Goal: Task Accomplishment & Management: Manage account settings

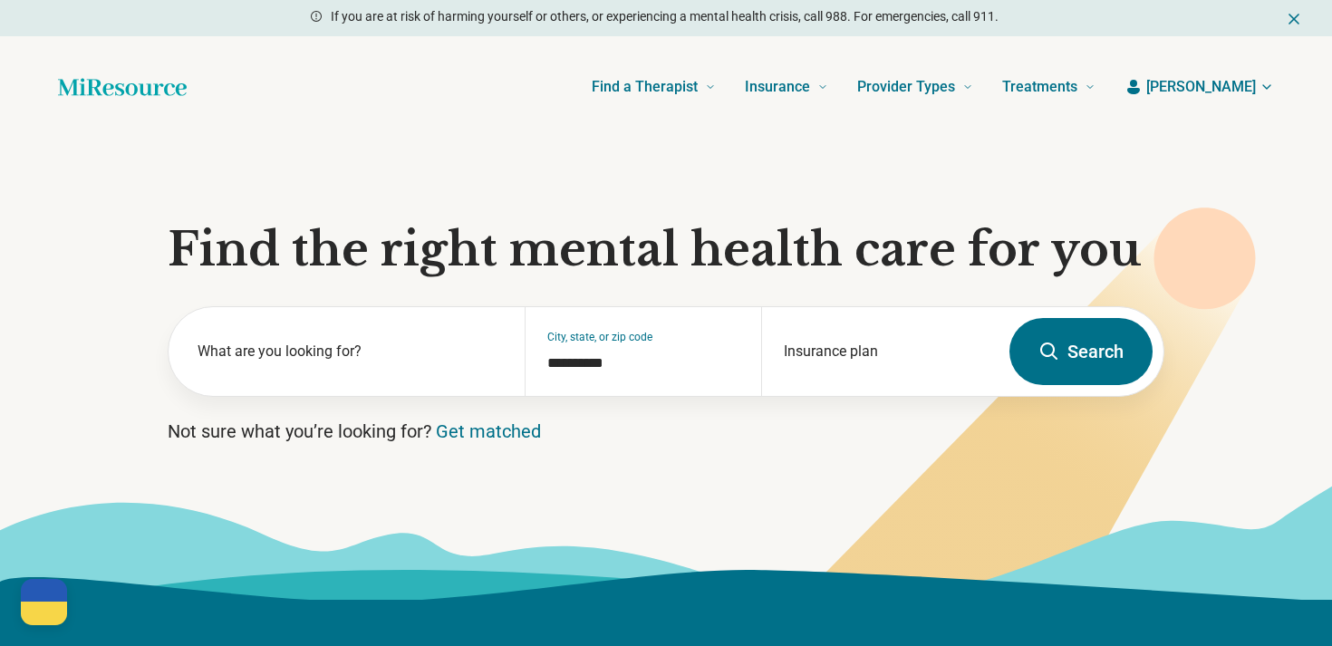
click at [1245, 76] on span "[PERSON_NAME]" at bounding box center [1202, 87] width 110 height 22
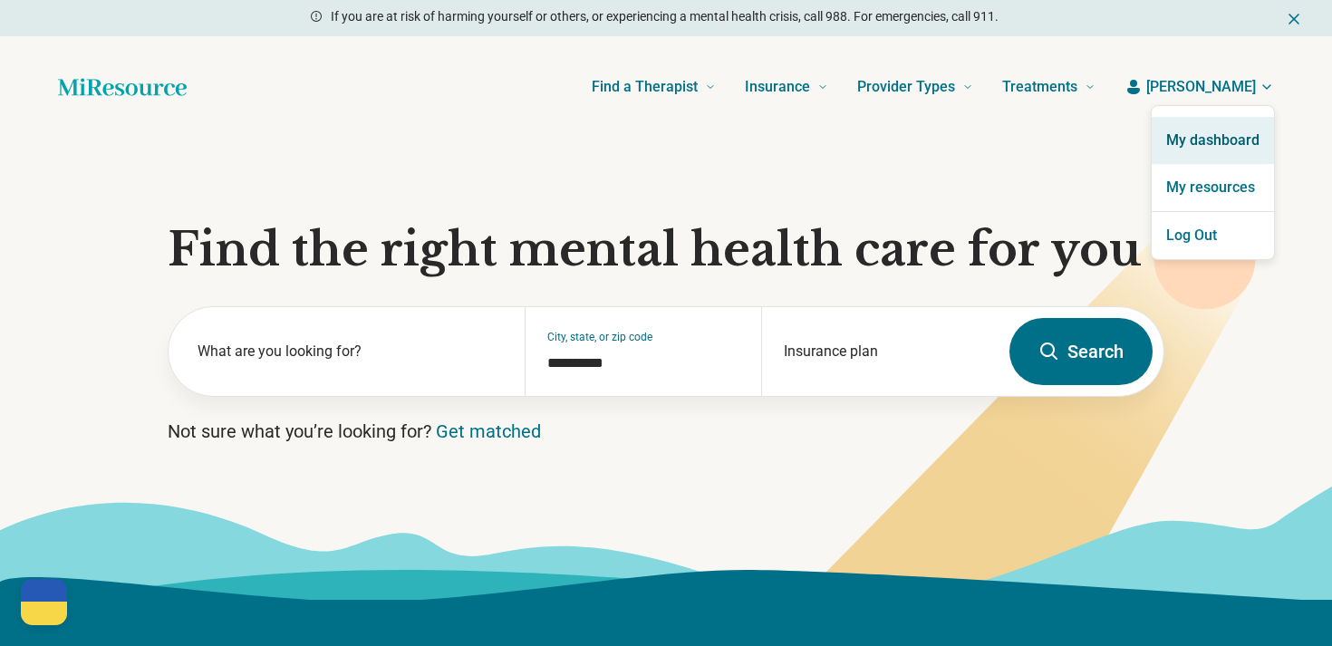
click at [1190, 131] on link "My dashboard" at bounding box center [1213, 140] width 122 height 47
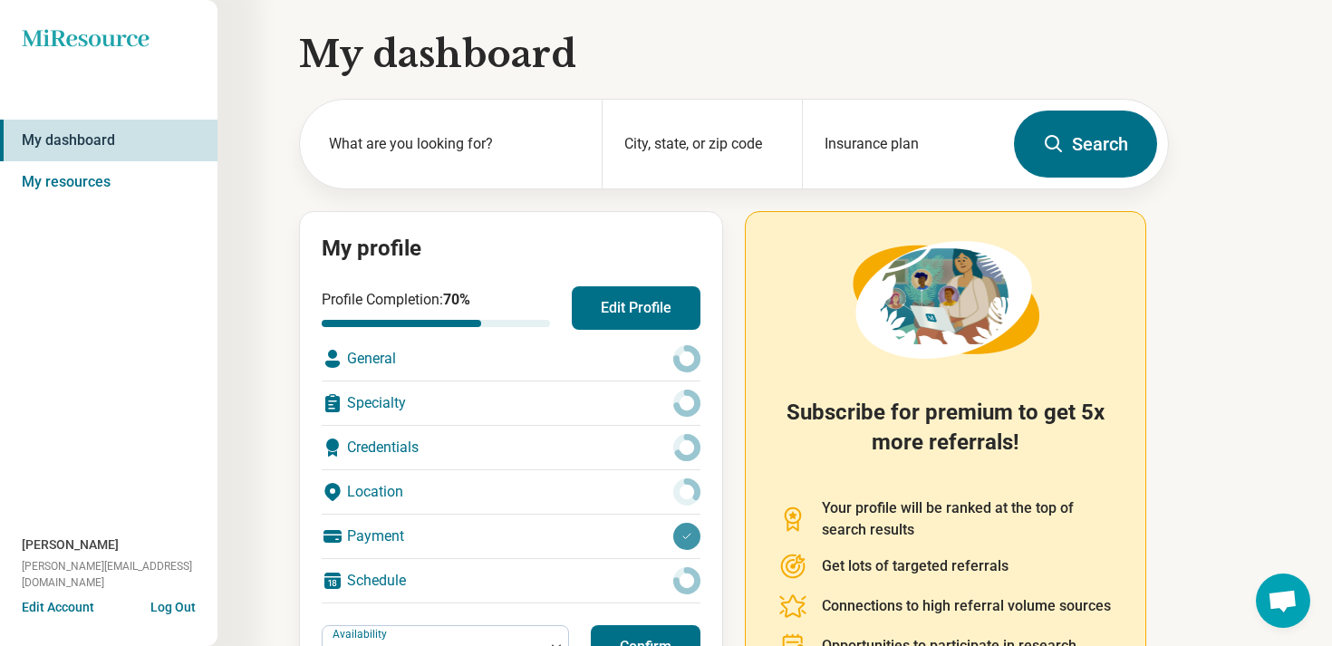
click at [607, 309] on button "Edit Profile" at bounding box center [636, 308] width 129 height 44
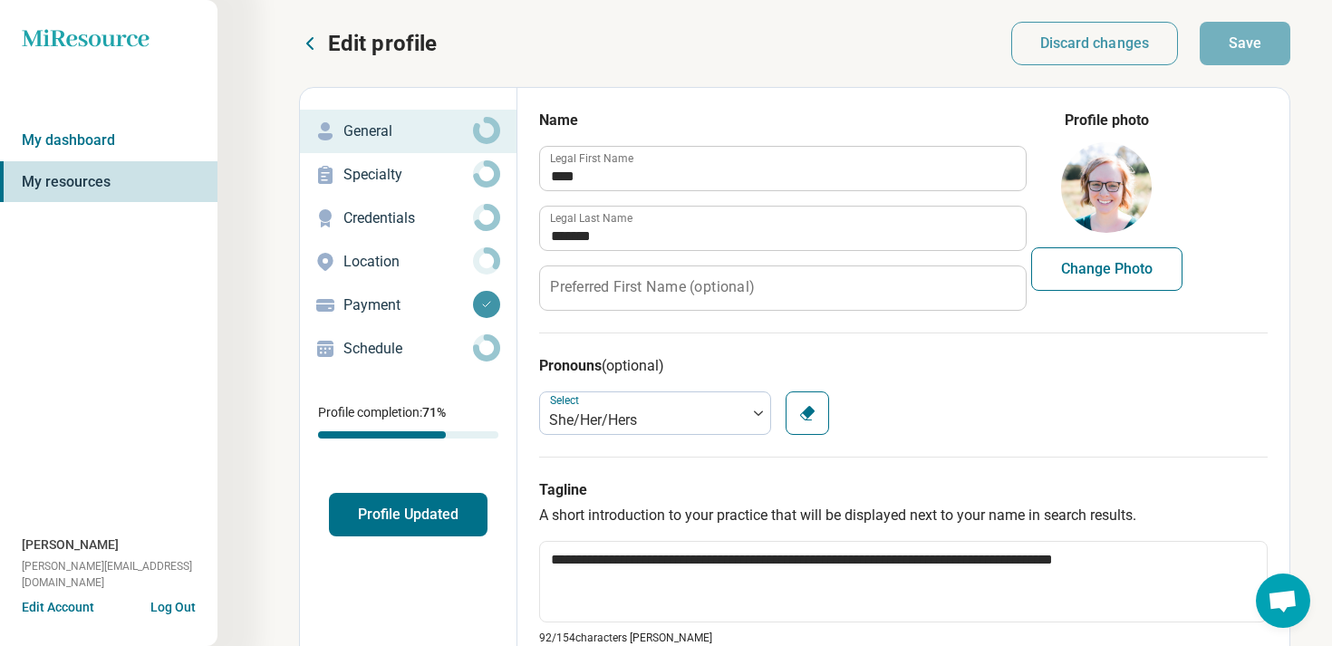
click at [434, 506] on button "Profile Updated" at bounding box center [408, 515] width 159 height 44
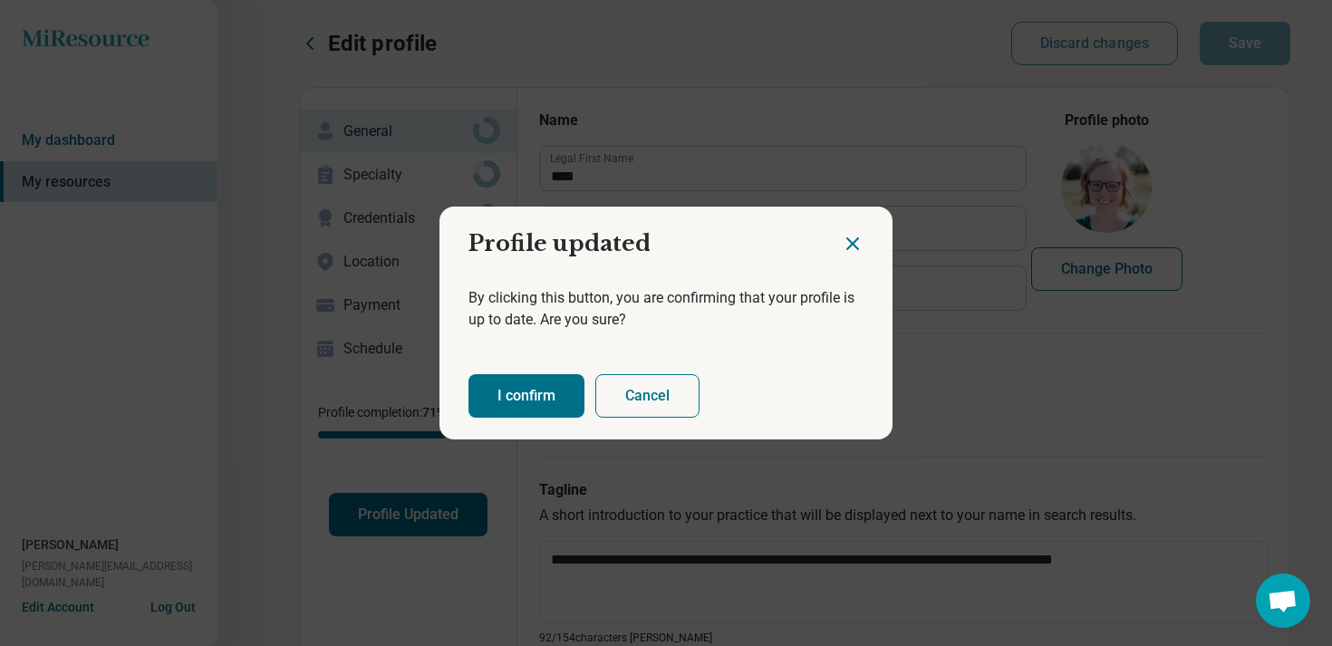
click at [499, 418] on div "I confirm Cancel" at bounding box center [666, 396] width 453 height 87
click at [513, 387] on button "I confirm" at bounding box center [527, 396] width 116 height 44
